Goal: Transaction & Acquisition: Purchase product/service

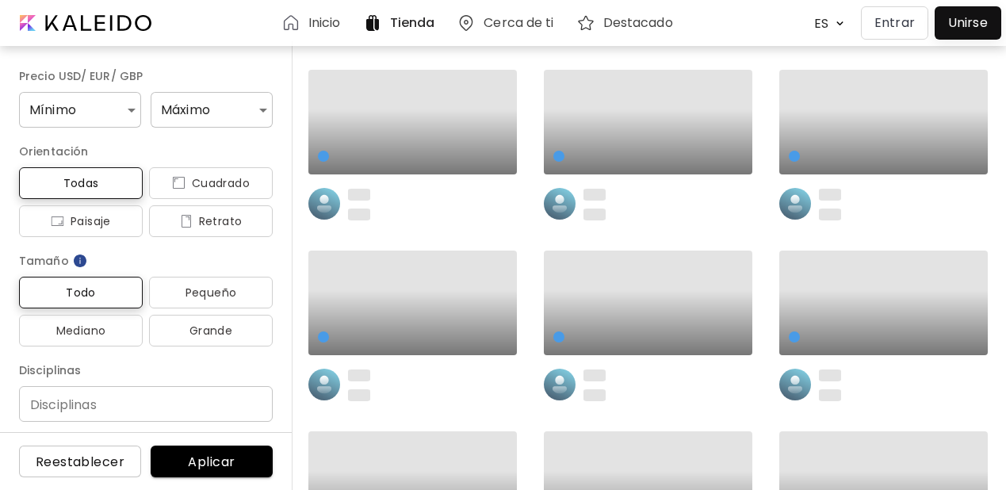
click at [884, 23] on p "Entrar" at bounding box center [894, 22] width 40 height 19
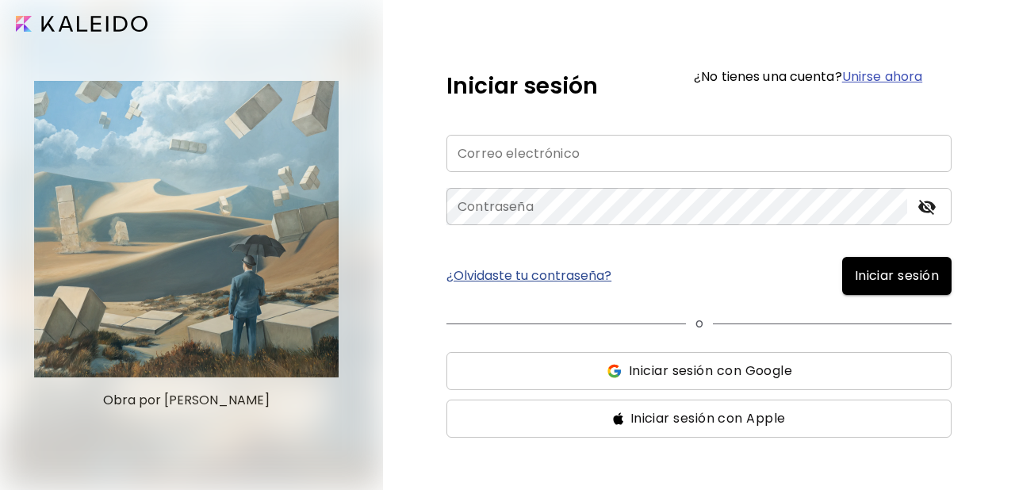
type input "**********"
click at [881, 276] on span "Iniciar sesión" at bounding box center [897, 275] width 84 height 19
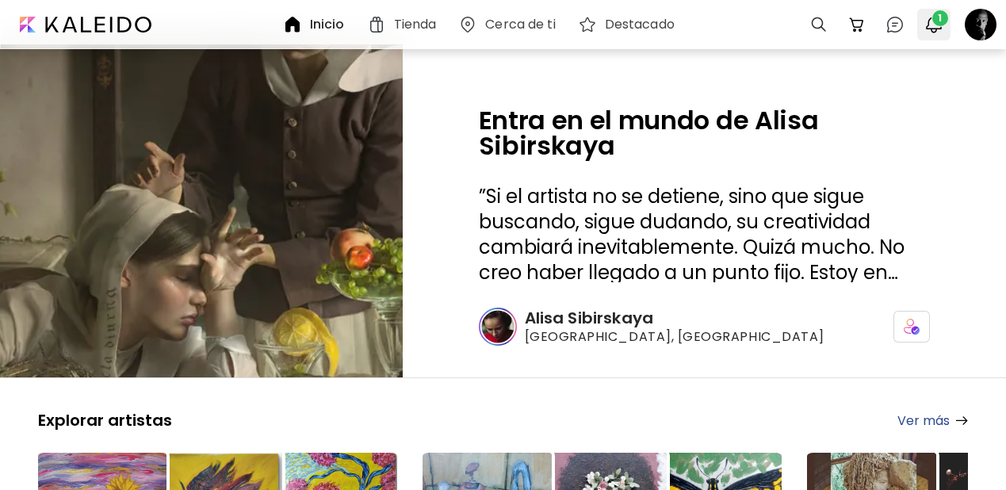
click at [938, 15] on span "1" at bounding box center [940, 18] width 16 height 16
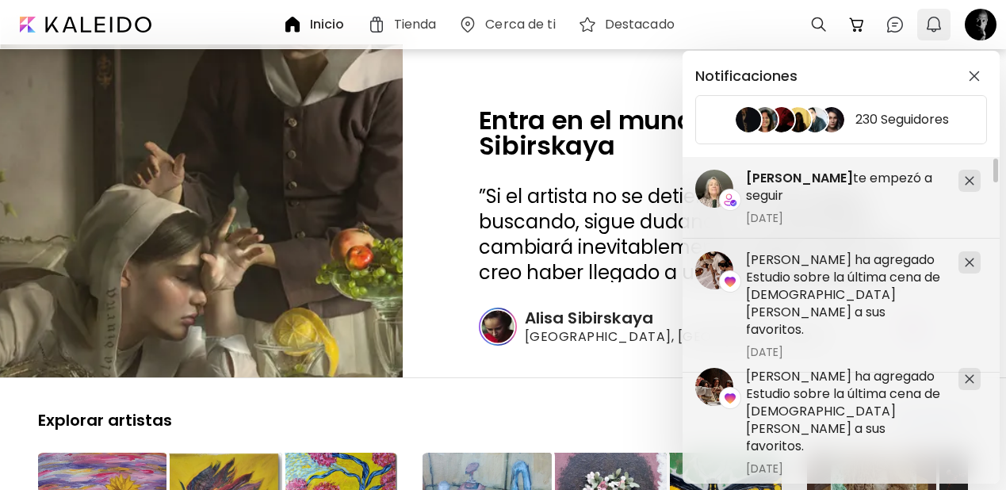
click at [938, 14] on div "Notificaciones 230 Seguidores [PERSON_NAME] ha agregado Estudio sobre la última…" at bounding box center [503, 245] width 1006 height 490
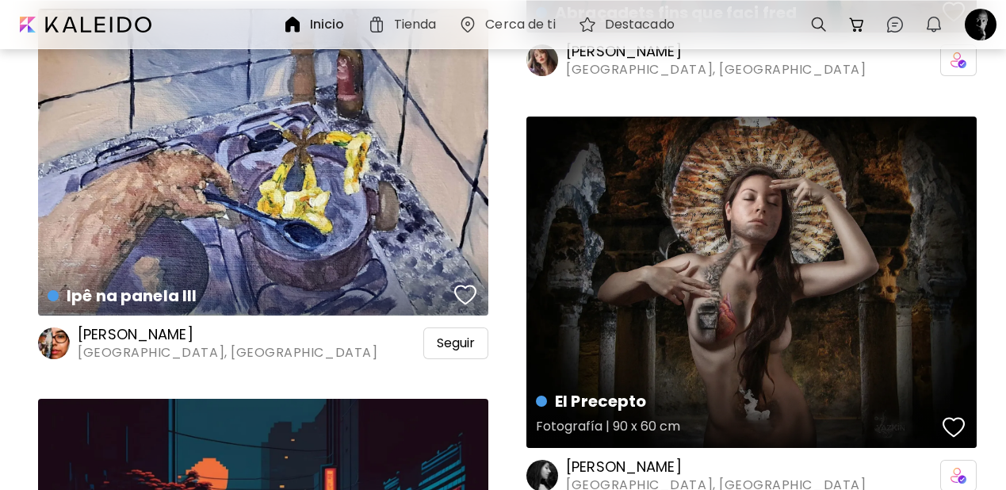
scroll to position [1275, 0]
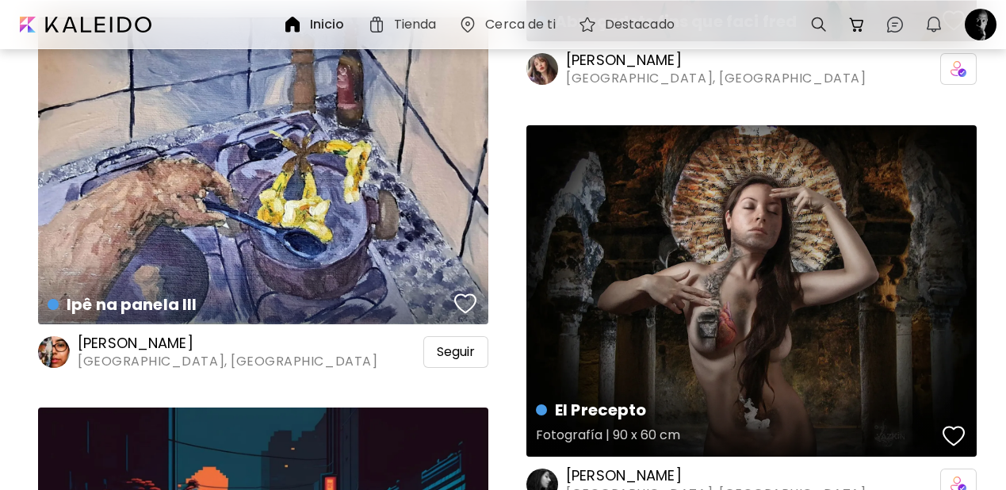
click at [779, 237] on div "El Precepto Fotografía | 90 x 60 cm" at bounding box center [751, 290] width 450 height 331
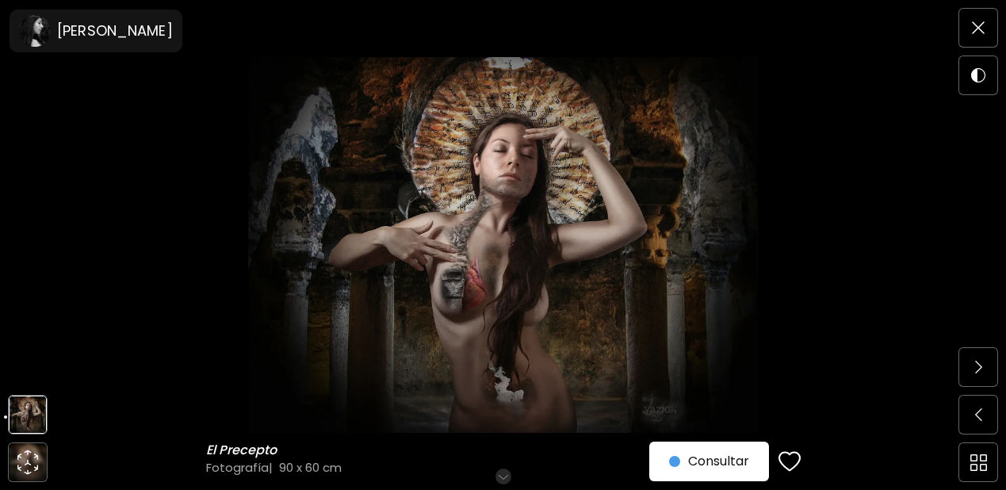
click at [569, 249] on img at bounding box center [503, 245] width 873 height 376
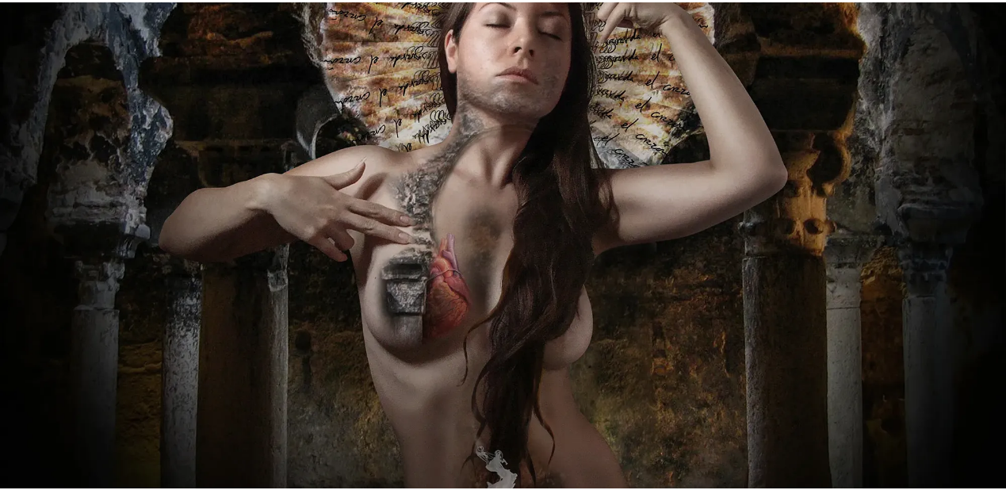
scroll to position [166, 0]
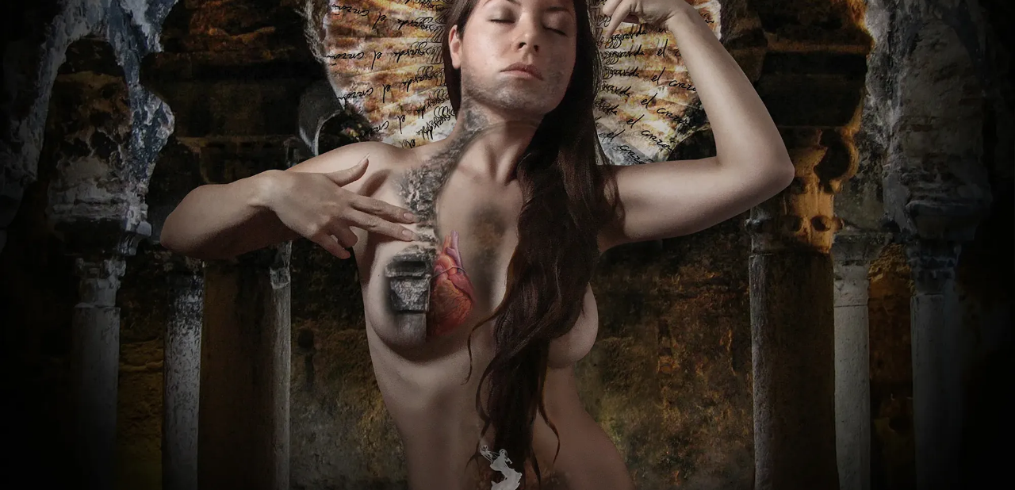
click at [626, 266] on img at bounding box center [507, 208] width 1015 height 748
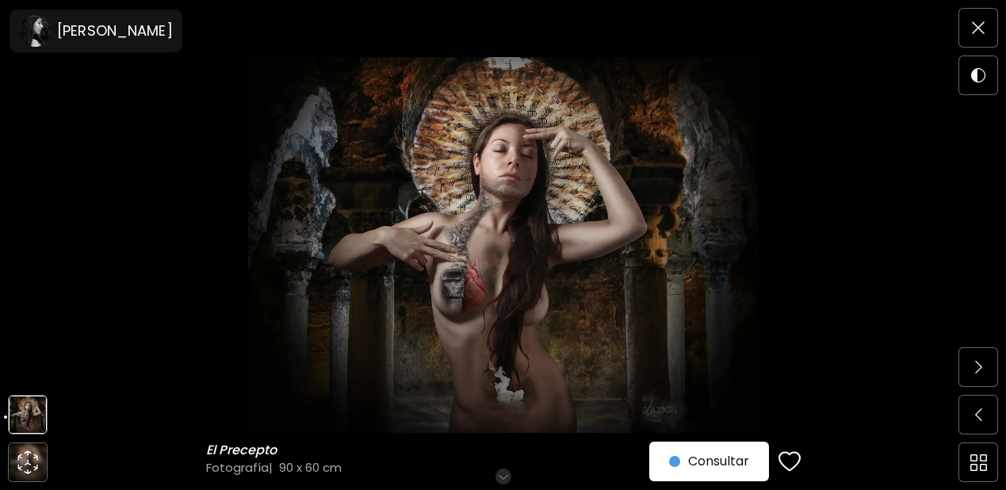
scroll to position [59, 0]
click at [789, 456] on img "button" at bounding box center [790, 462] width 22 height 24
click at [982, 25] on img at bounding box center [978, 27] width 13 height 13
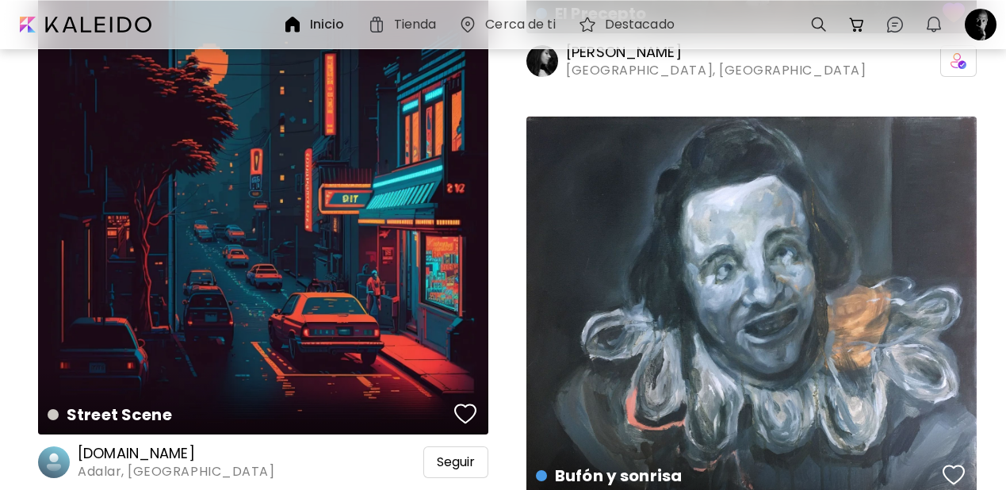
scroll to position [1645, 0]
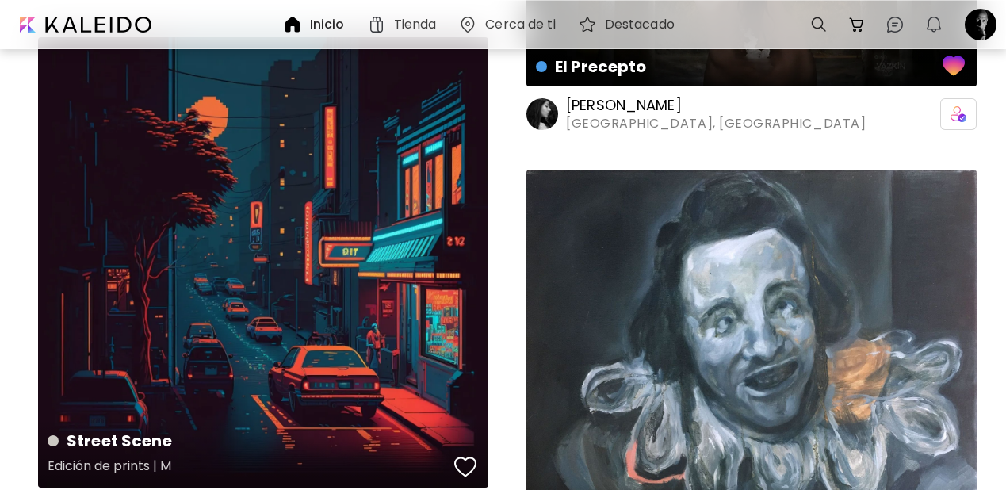
click at [465, 455] on div "button" at bounding box center [465, 467] width 22 height 24
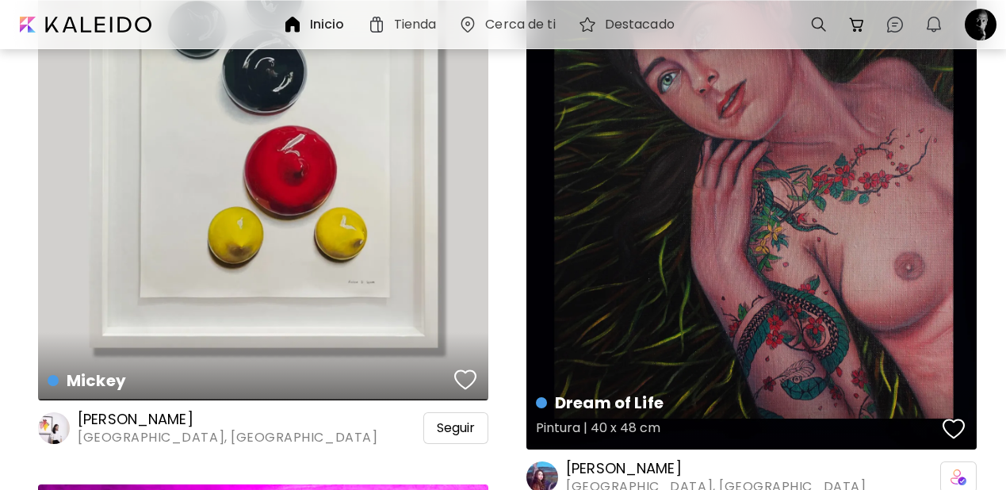
scroll to position [2376, 0]
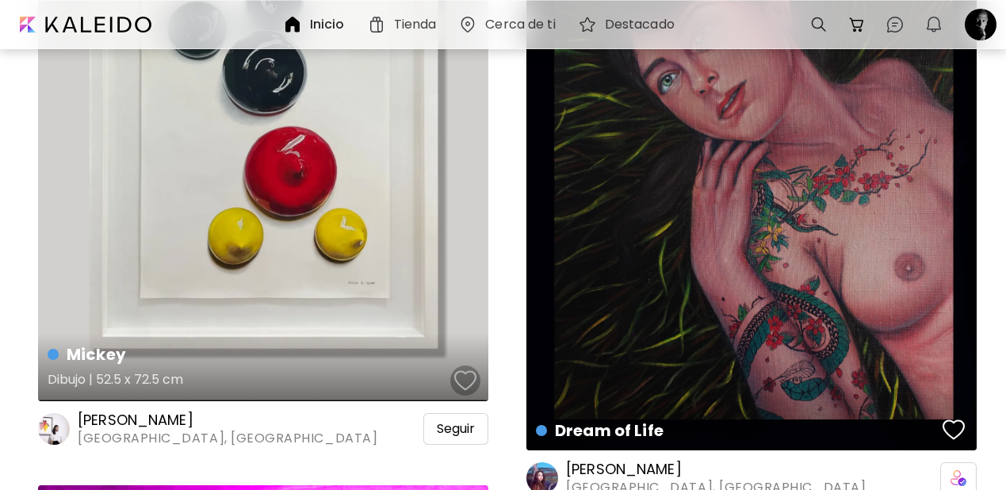
click at [460, 369] on div "button" at bounding box center [465, 381] width 22 height 24
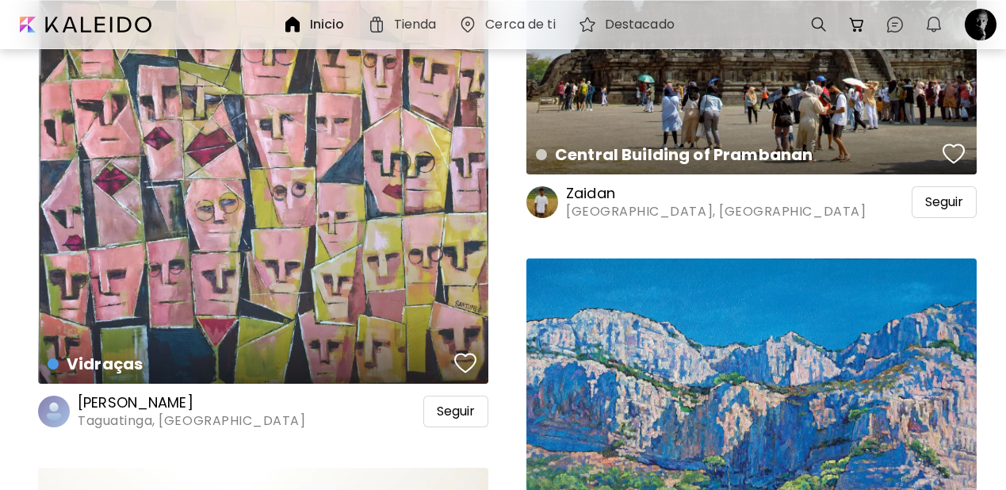
scroll to position [3817, 0]
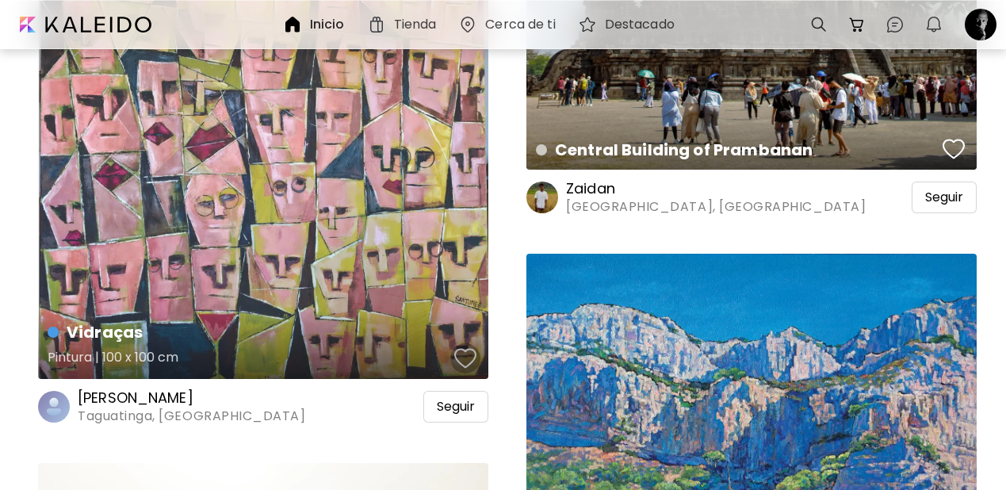
click at [456, 346] on div "button" at bounding box center [465, 358] width 22 height 24
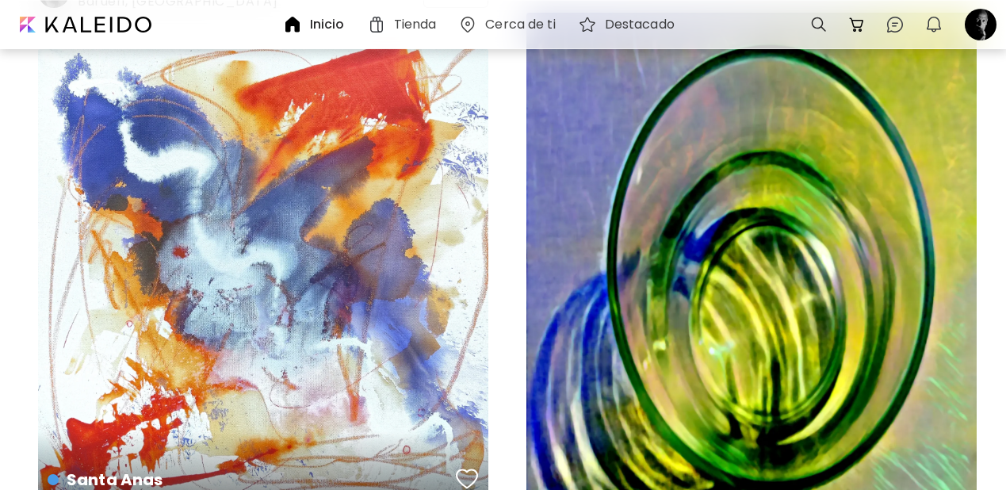
scroll to position [10191, 0]
